Goal: Transaction & Acquisition: Obtain resource

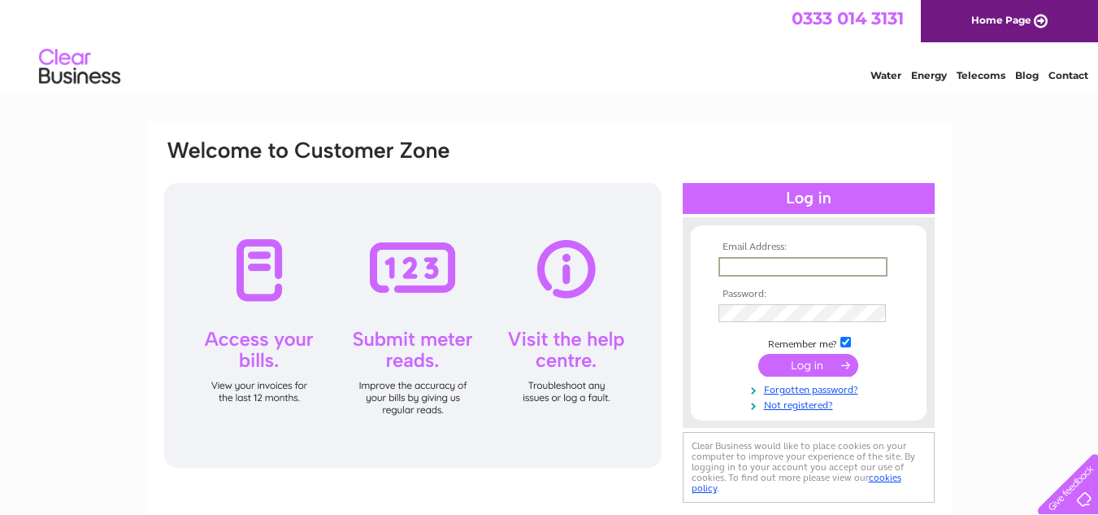
click at [746, 261] on input "text" at bounding box center [803, 267] width 169 height 20
type input "sales@cityalloys.com"
click at [802, 364] on input "submit" at bounding box center [808, 363] width 100 height 23
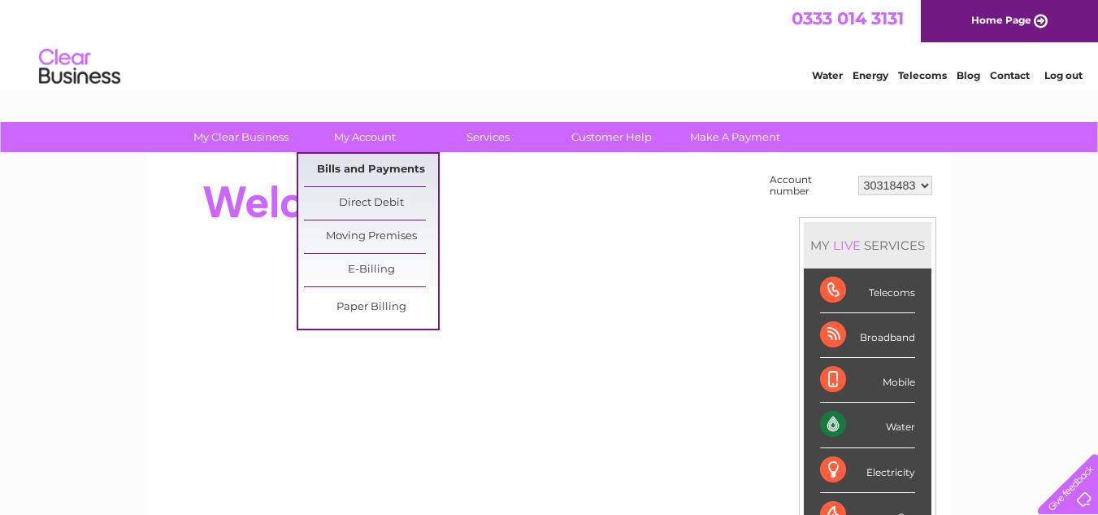
click at [376, 163] on link "Bills and Payments" at bounding box center [371, 170] width 134 height 33
click at [378, 163] on link "Bills and Payments" at bounding box center [371, 170] width 134 height 33
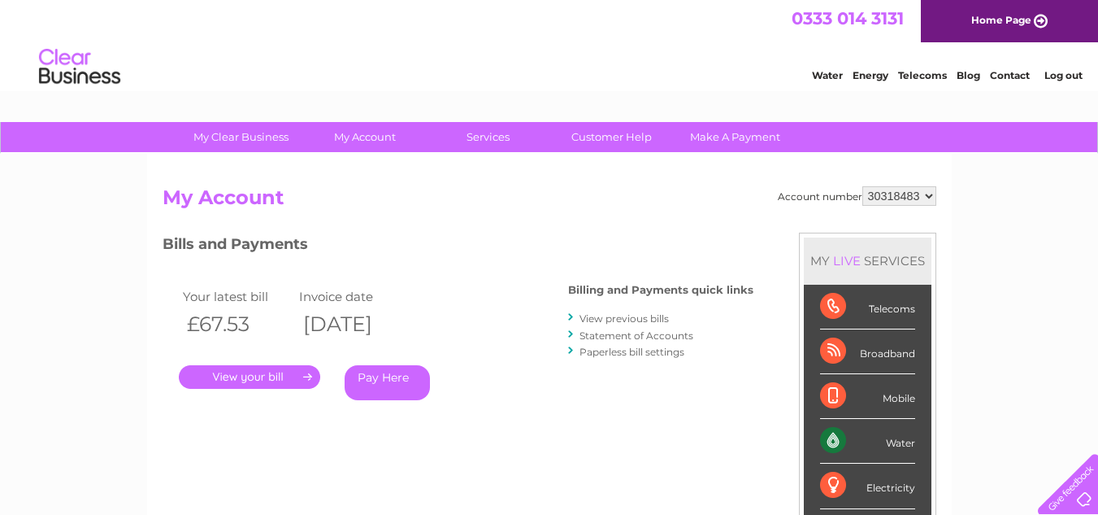
click at [256, 377] on link "." at bounding box center [249, 377] width 141 height 24
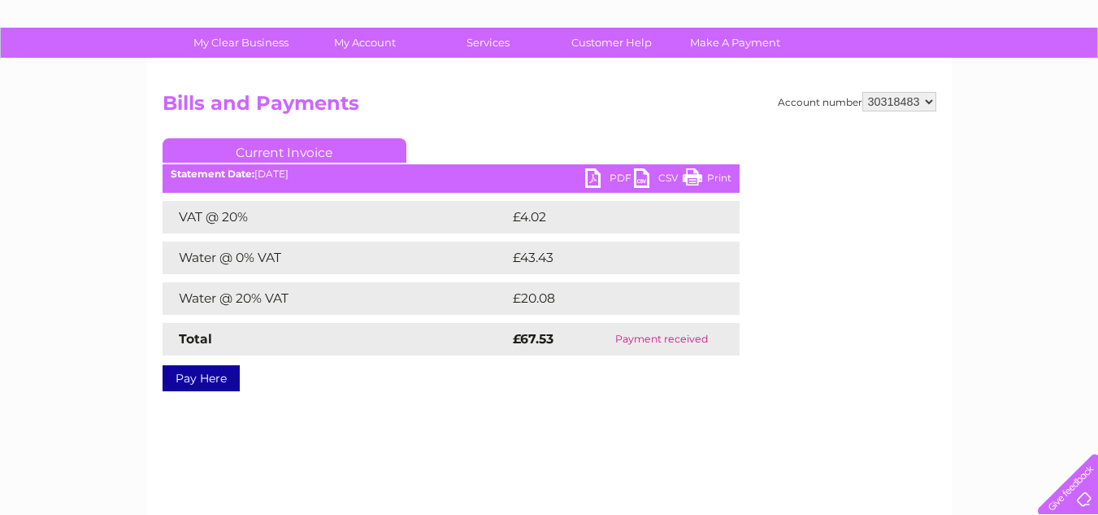
scroll to position [81, 0]
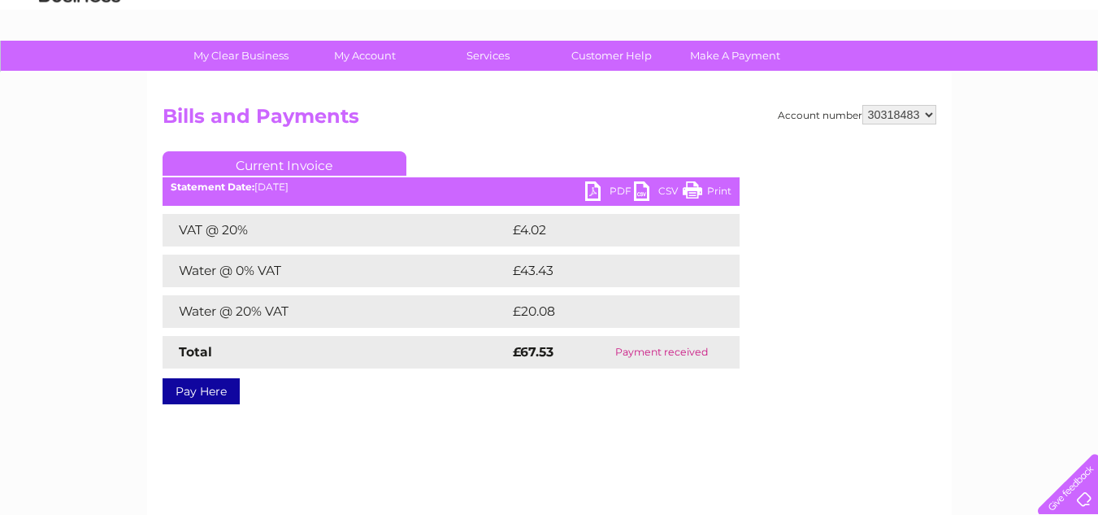
click at [598, 188] on link "PDF" at bounding box center [609, 193] width 49 height 24
click at [611, 188] on link "PDF" at bounding box center [609, 193] width 49 height 24
click at [617, 189] on link "PDF" at bounding box center [609, 193] width 49 height 24
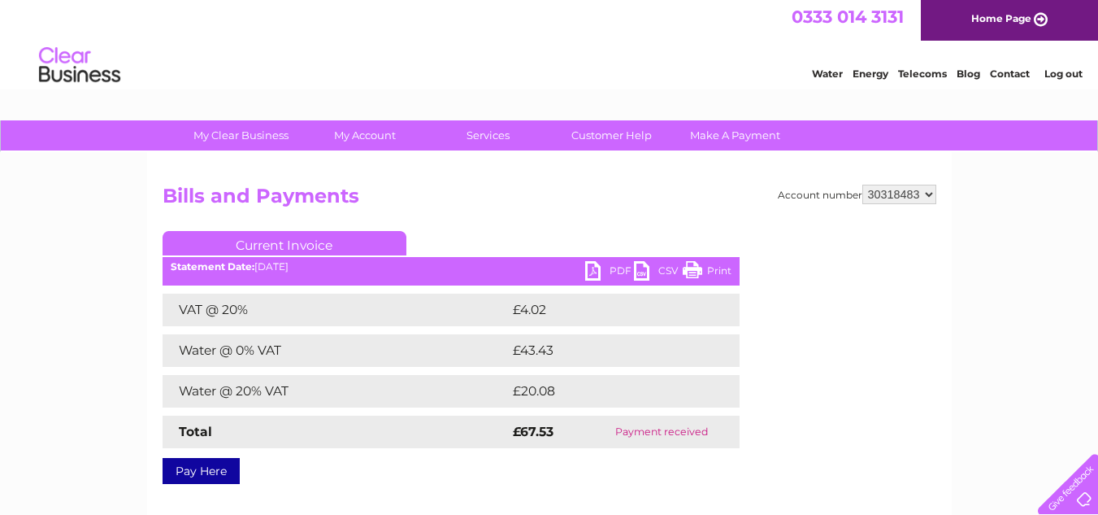
scroll to position [0, 0]
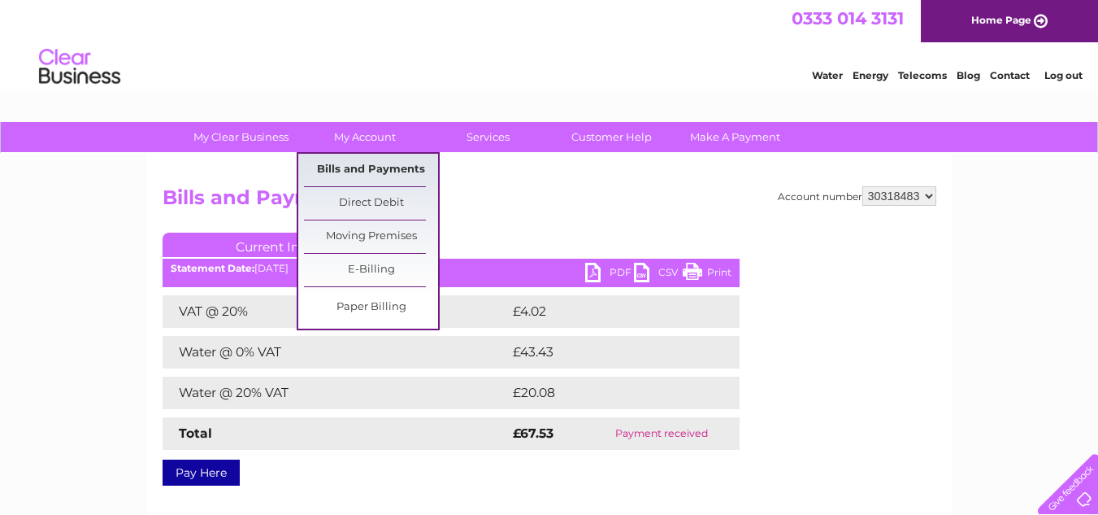
click at [381, 163] on link "Bills and Payments" at bounding box center [371, 170] width 134 height 33
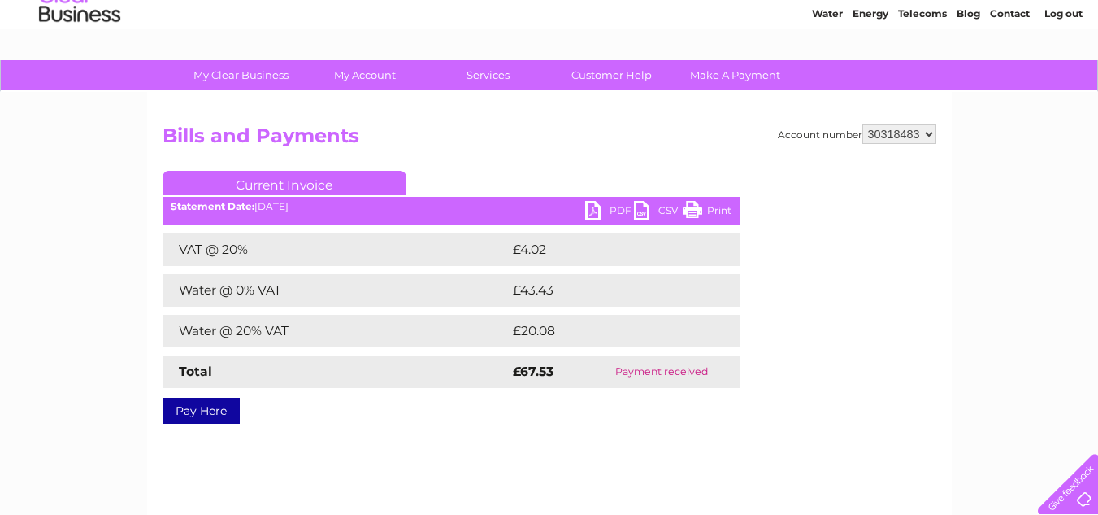
scroll to position [59, 0]
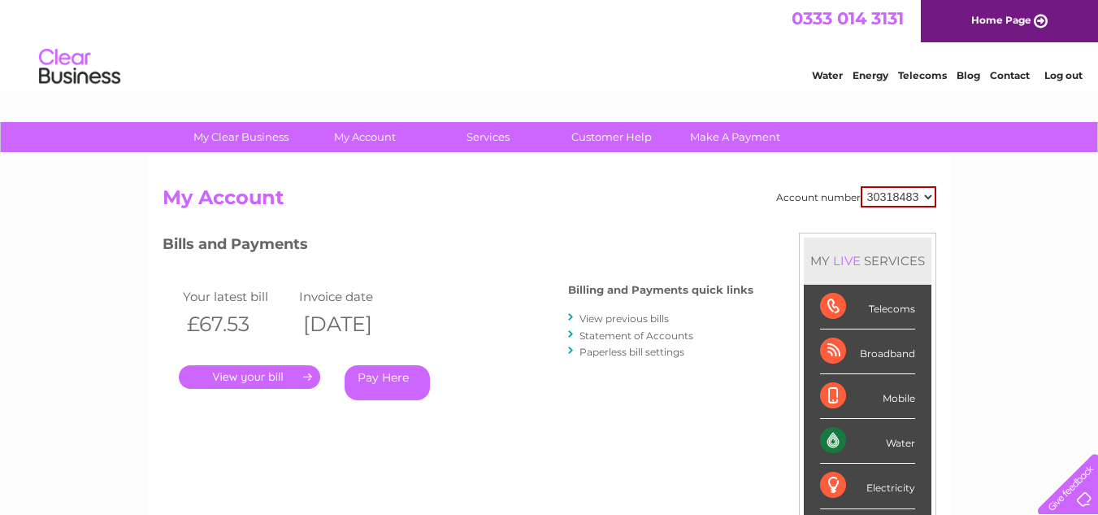
click at [260, 375] on link "." at bounding box center [249, 377] width 141 height 24
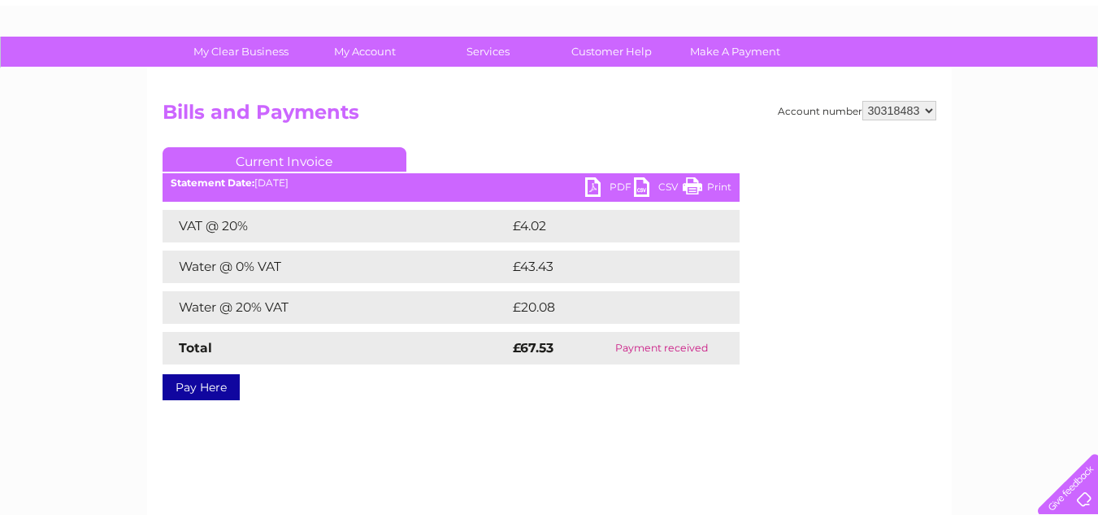
scroll to position [81, 0]
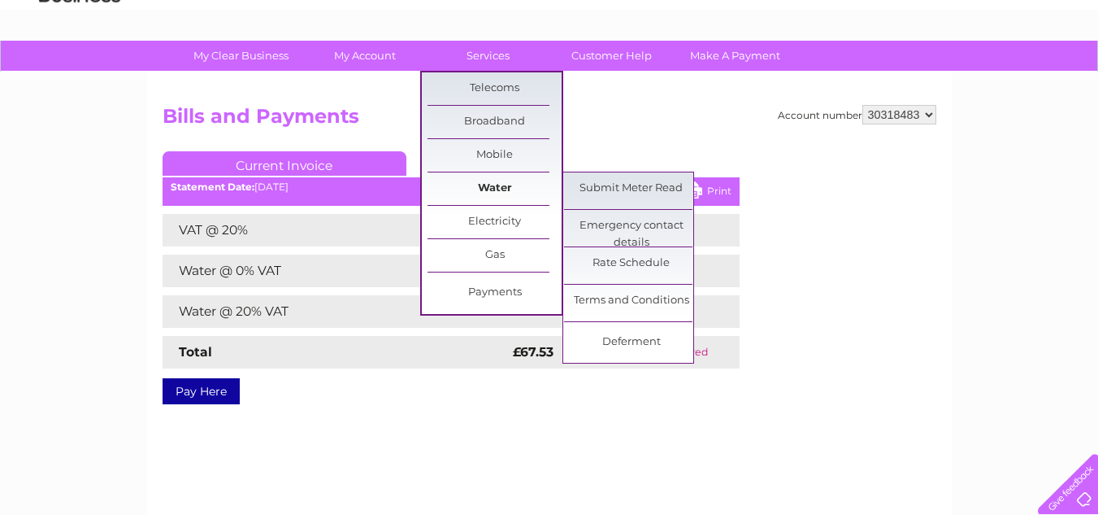
click at [505, 188] on link "Water" at bounding box center [495, 188] width 134 height 33
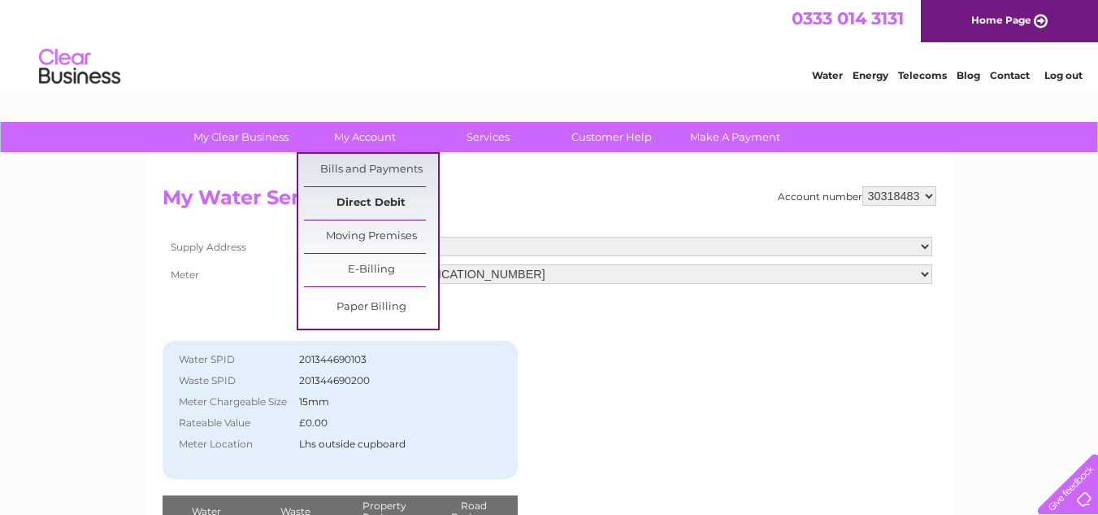
click at [360, 196] on link "Direct Debit" at bounding box center [371, 203] width 134 height 33
click at [387, 198] on link "Direct Debit" at bounding box center [371, 203] width 134 height 33
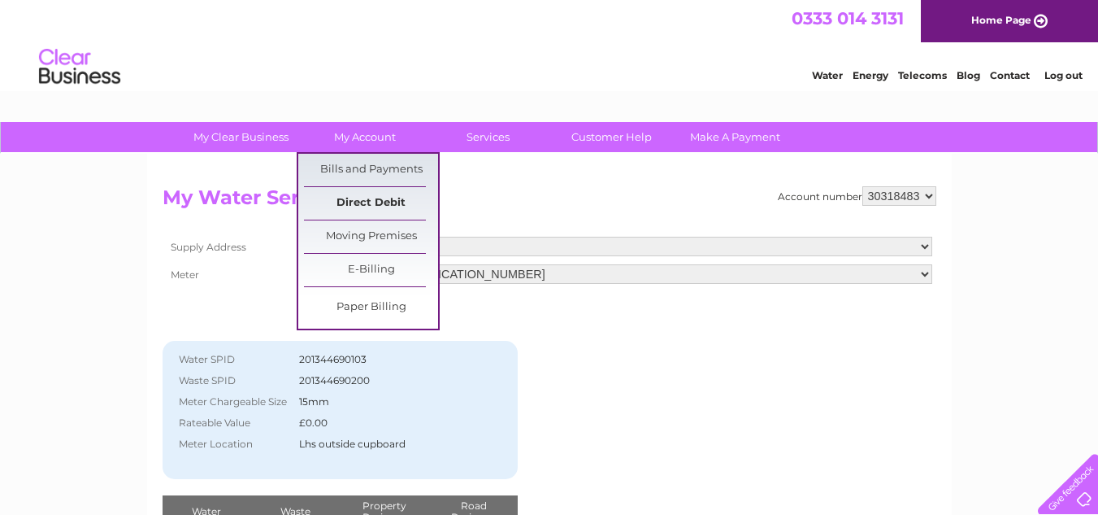
click at [367, 204] on link "Direct Debit" at bounding box center [371, 203] width 134 height 33
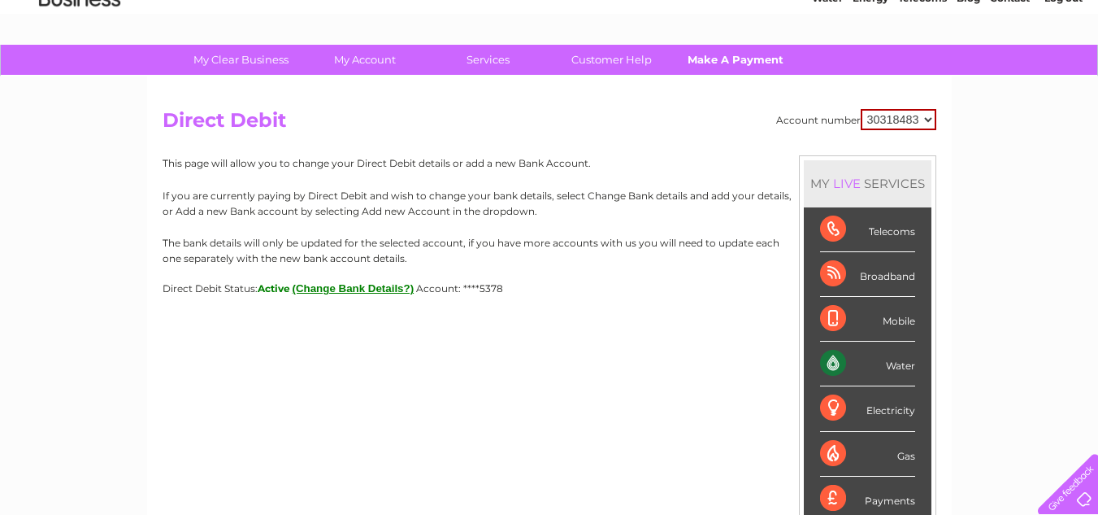
scroll to position [81, 0]
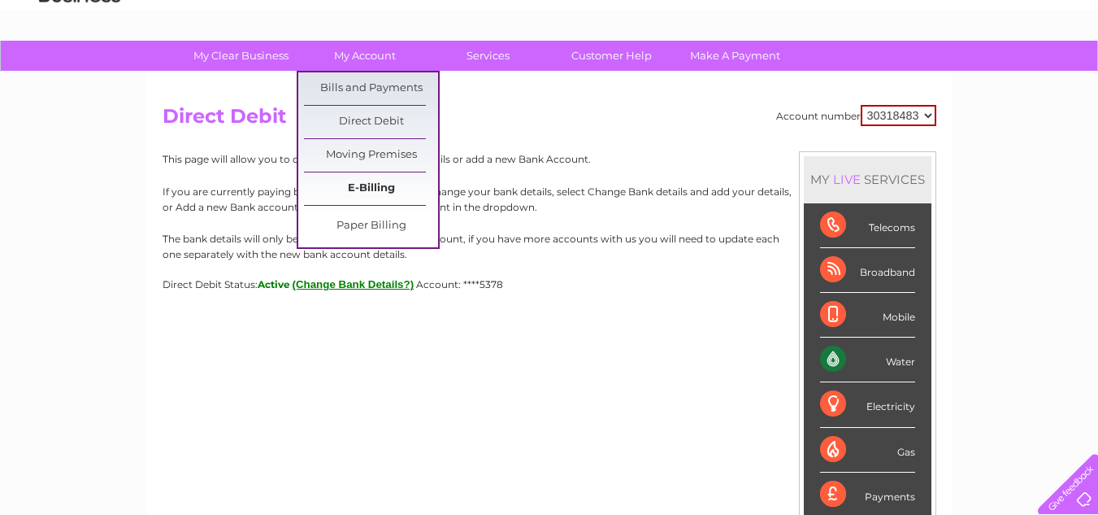
click at [383, 186] on link "E-Billing" at bounding box center [371, 188] width 134 height 33
click at [363, 184] on link "E-Billing" at bounding box center [371, 188] width 134 height 33
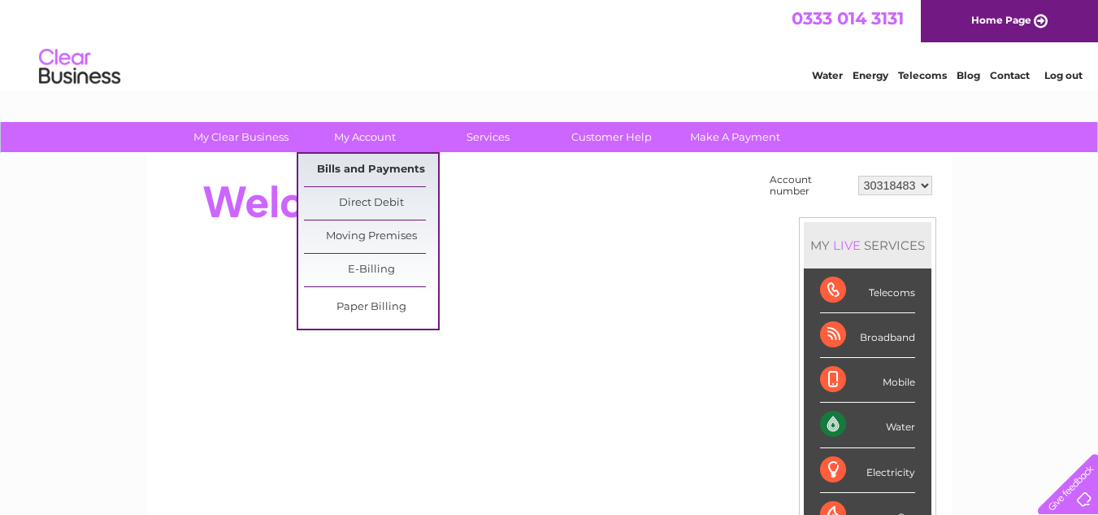
click at [370, 165] on link "Bills and Payments" at bounding box center [371, 170] width 134 height 33
click at [384, 169] on link "Bills and Payments" at bounding box center [371, 170] width 134 height 33
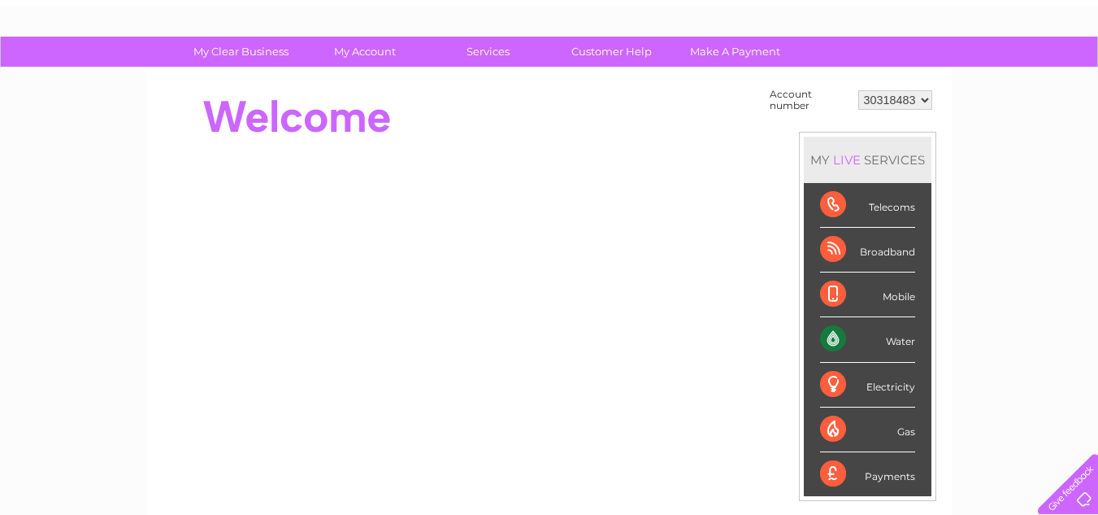
scroll to position [81, 0]
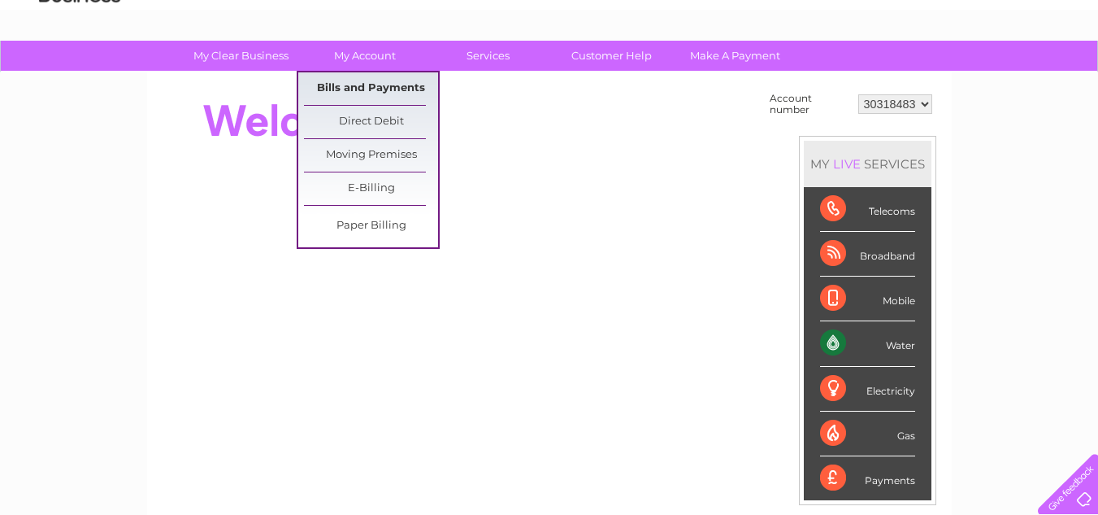
click at [354, 84] on link "Bills and Payments" at bounding box center [371, 88] width 134 height 33
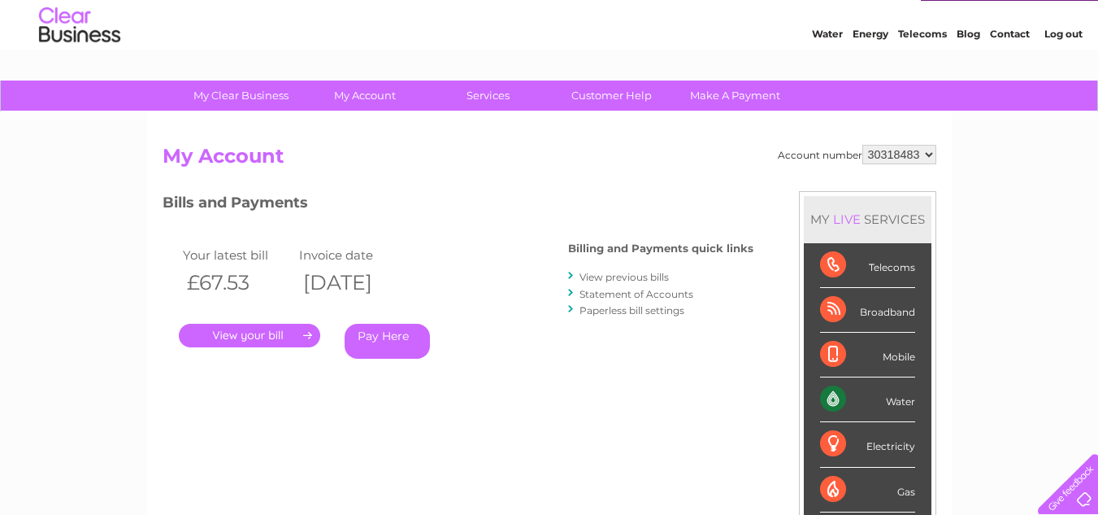
scroll to position [81, 0]
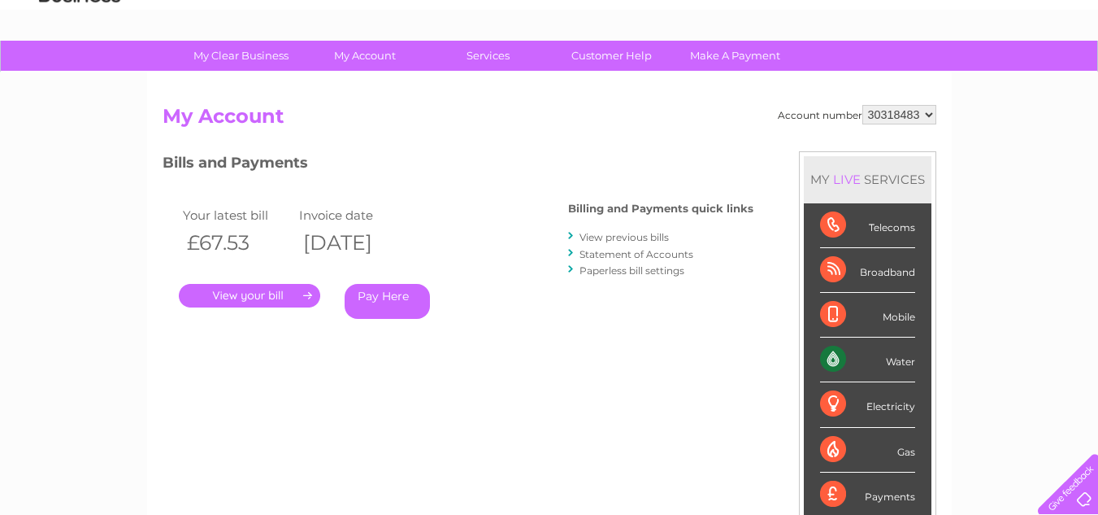
click at [253, 293] on link "." at bounding box center [249, 296] width 141 height 24
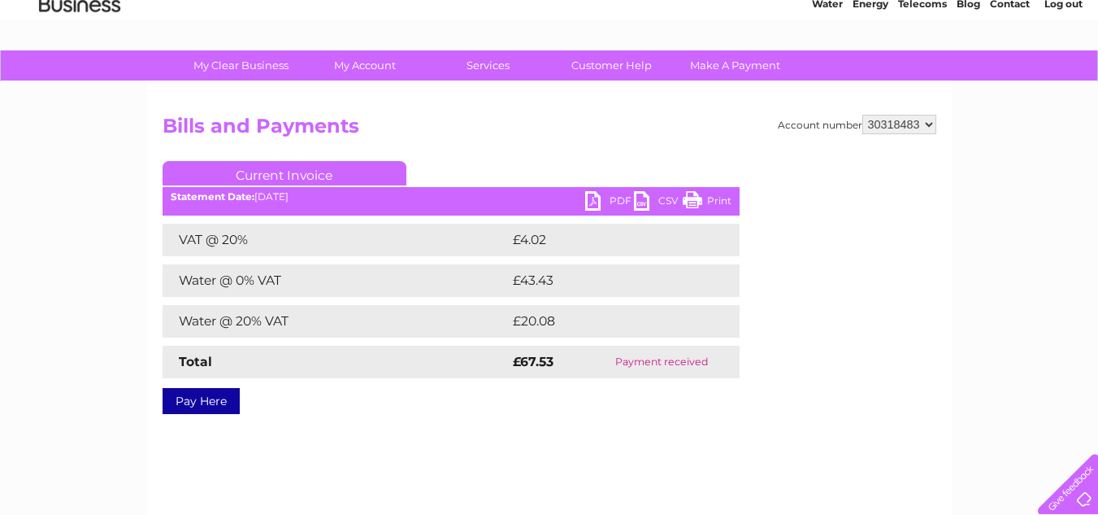
scroll to position [81, 0]
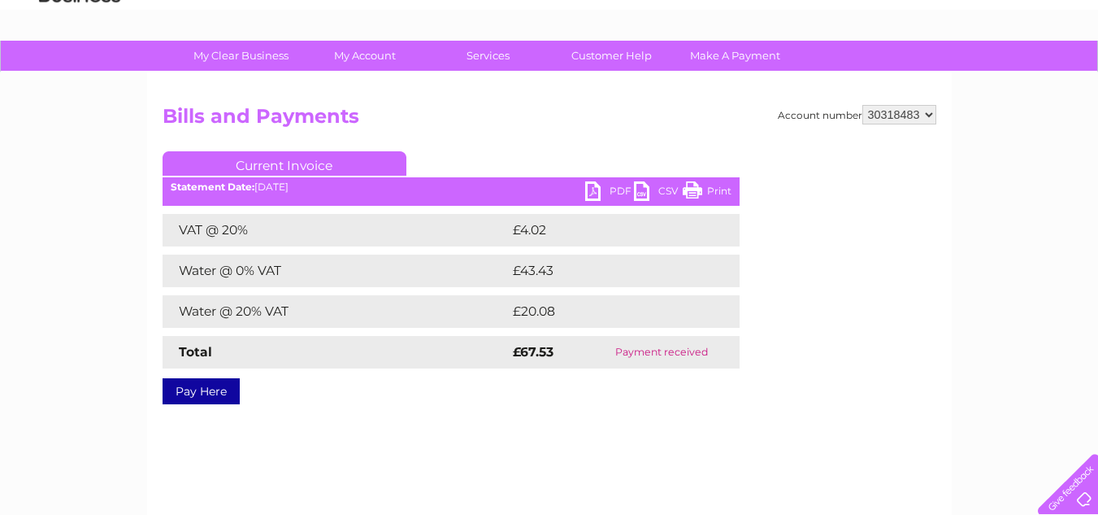
click at [609, 184] on link "PDF" at bounding box center [609, 193] width 49 height 24
click at [612, 186] on link "PDF" at bounding box center [609, 193] width 49 height 24
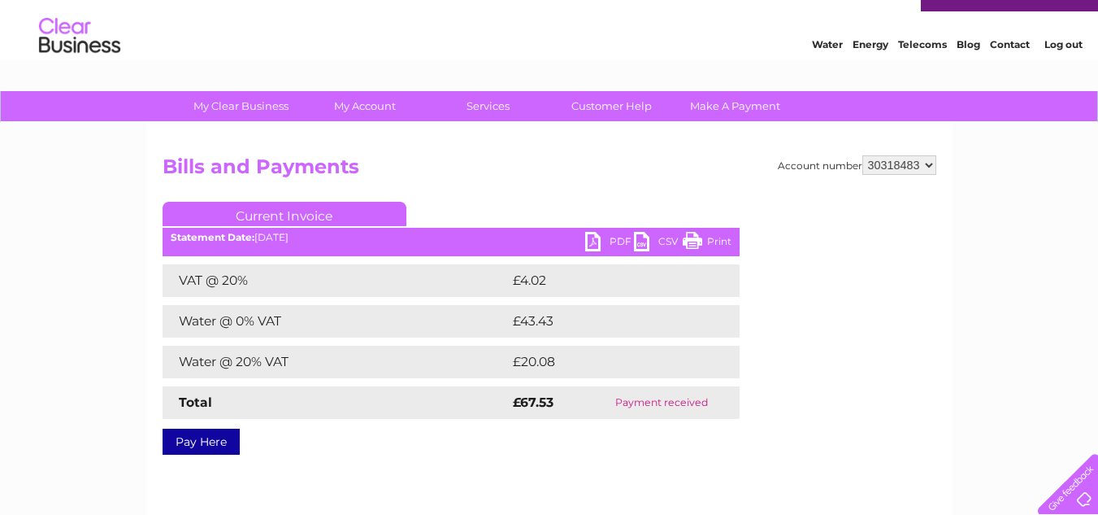
scroll to position [0, 0]
